Goal: Task Accomplishment & Management: Complete application form

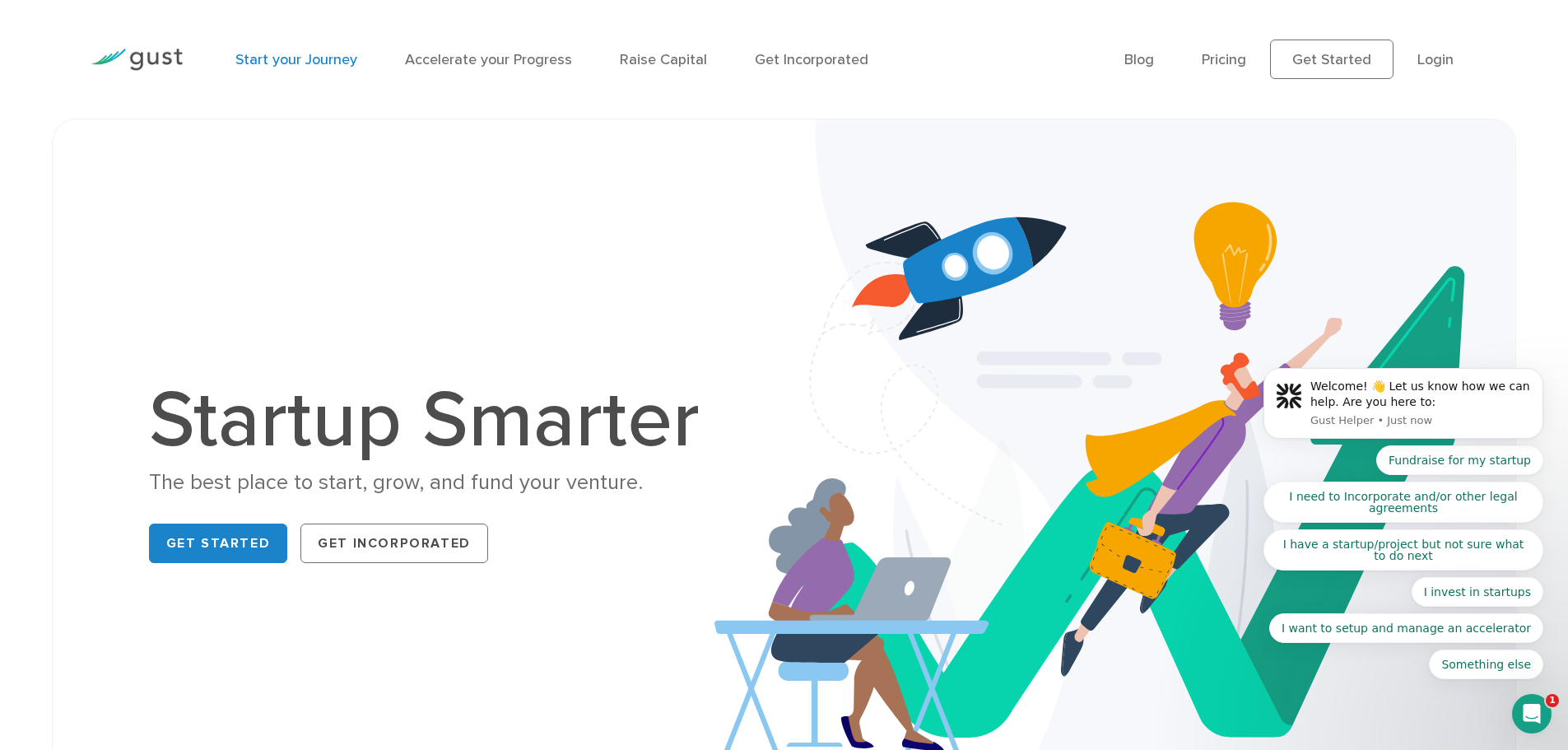
click at [321, 59] on link "Start your Journey" at bounding box center [296, 59] width 122 height 17
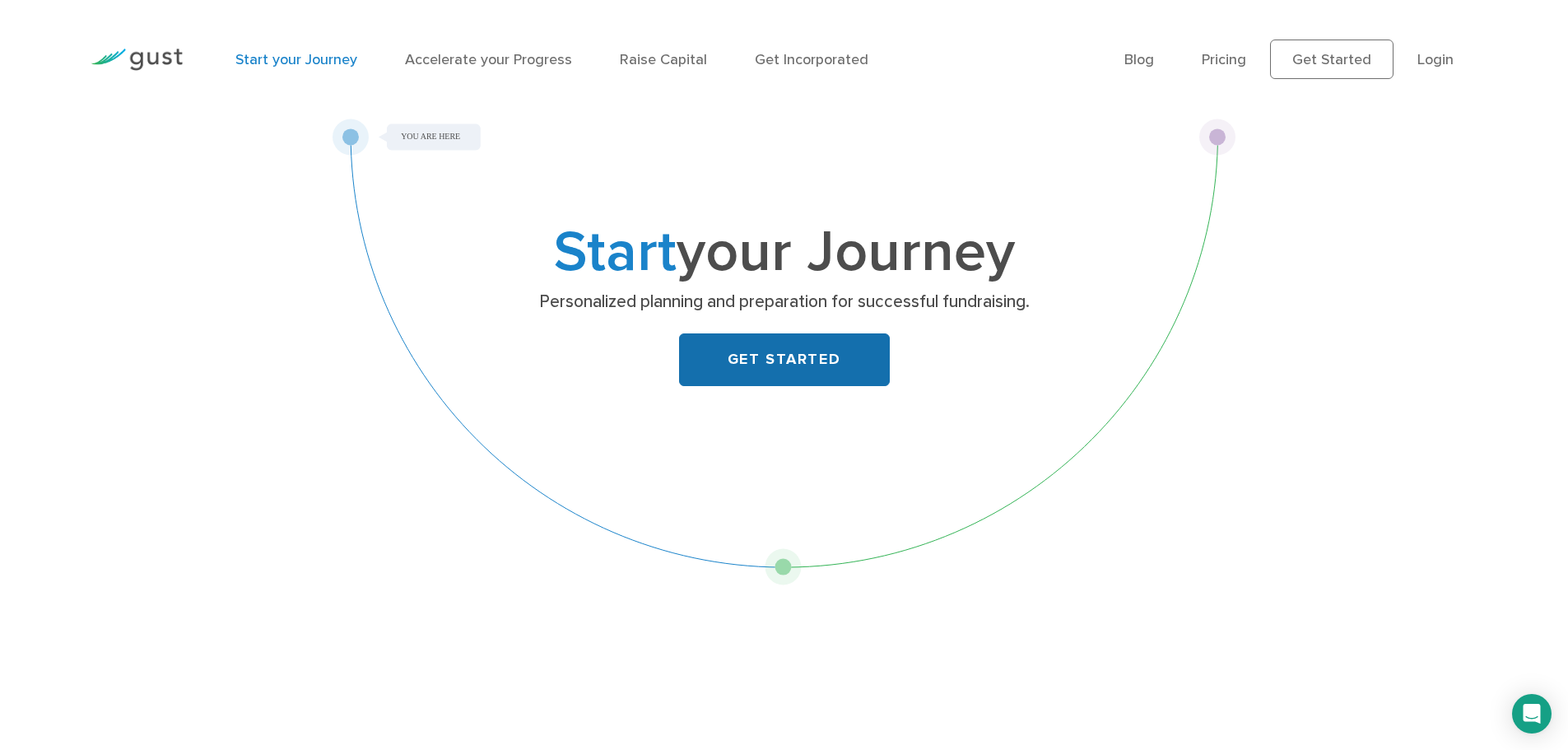
click at [728, 344] on link "GET STARTED" at bounding box center [784, 360] width 211 height 52
